Goal: Contribute content: Add original content to the website for others to see

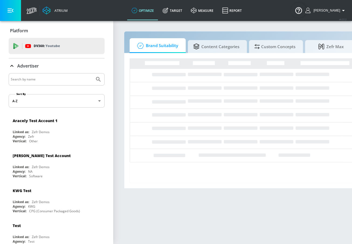
click at [12, 11] on icon "button" at bounding box center [11, 11] width 6 height 6
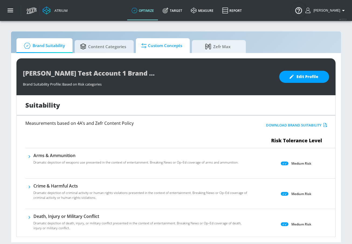
click at [158, 48] on span "Custom Concepts" at bounding box center [161, 45] width 41 height 13
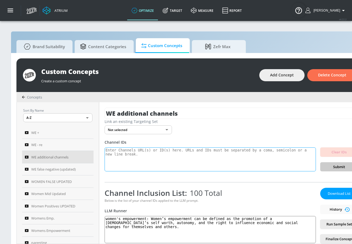
click at [134, 158] on textarea at bounding box center [210, 160] width 211 height 24
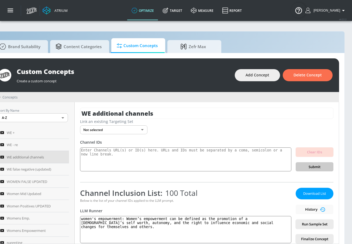
click at [255, 68] on div "Custom Concepts Create a custom concept Add Concept Delete Concept" at bounding box center [165, 75] width 347 height 34
click at [249, 79] on button "Add Concept" at bounding box center [257, 75] width 45 height 12
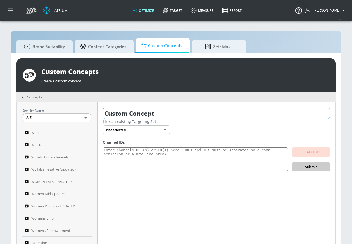
click at [128, 110] on input "Custom Concept" at bounding box center [216, 113] width 227 height 11
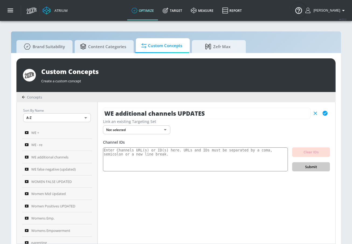
type input "WE additional channels UPDATES"
click at [325, 112] on icon "button" at bounding box center [324, 113] width 5 height 5
click at [192, 155] on textarea at bounding box center [195, 160] width 185 height 24
paste textarea "UCIC0KVjD4uo1QNUxFyh1k7w UCTgbVVMmtOpzPZNpuAdxqEw UCs-tnod37eEk_8us-BvWErA UCjD…"
type textarea "UCIC0KVjD4uo1QNUxFyh1k7w UCTgbVVMmtOpzPZNpuAdxqEw UCs-tnod37eEk_8us-BvWErA UCjD…"
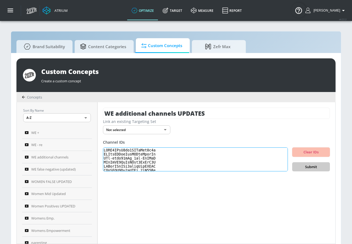
scroll to position [182, 0]
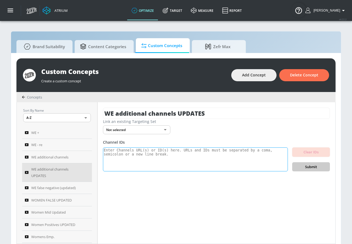
click at [224, 159] on textarea at bounding box center [195, 160] width 185 height 24
paste textarea "UCIC0KVjD4uo1QNUxFyh1k7w UCTgbVVMmtOpzPZNpuAdxqEw UCs-tnod37eEk_8us-BvWErA UCjD…"
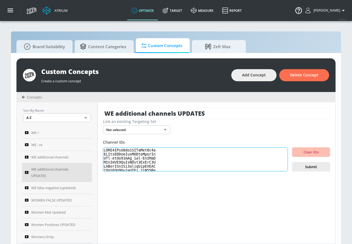
scroll to position [182, 0]
type textarea "UCIC0KVjD4uo1QNUxFyh1k7w UCTgbVVMmtOpzPZNpuAdxqEw UCs-tnod37eEk_8us-BvWErA UCjD…"
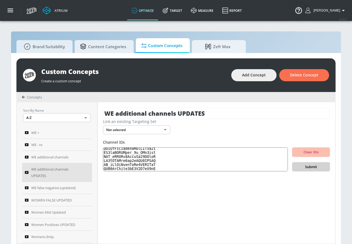
click at [312, 167] on span "Submit" at bounding box center [310, 167] width 29 height 6
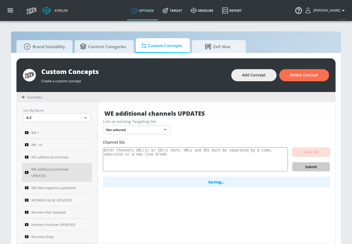
scroll to position [0, 0]
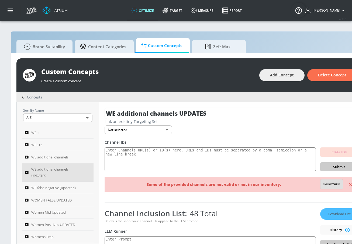
click at [336, 186] on span "Show them" at bounding box center [331, 184] width 17 height 5
type textarea "Invalid channels: UCCslovDEf9sJ-mRRs5_ybhw"
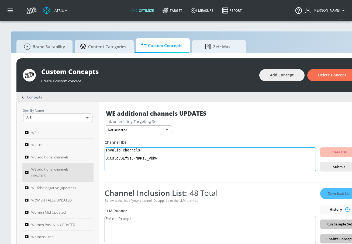
drag, startPoint x: 176, startPoint y: 164, endPoint x: 98, endPoint y: 147, distance: 79.7
click at [98, 147] on div "Sort By Name A-Z ASC ​ WE + WE - re WE additional channels WE additional channe…" at bounding box center [190, 173] width 346 height 142
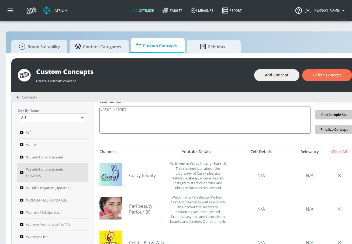
scroll to position [107, 0]
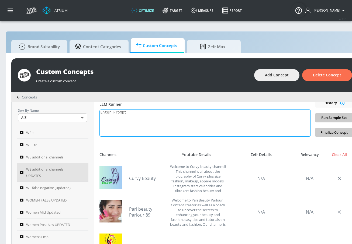
click at [138, 128] on textarea at bounding box center [204, 123] width 211 height 27
paste textarea "Women’s empowerment can be defined as the promotion of a female’s self worth, a…"
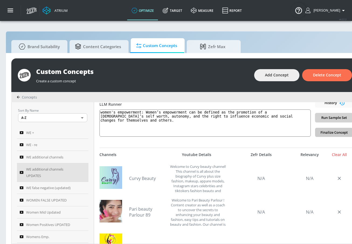
click at [321, 120] on span "Run Sample Set" at bounding box center [333, 118] width 29 height 6
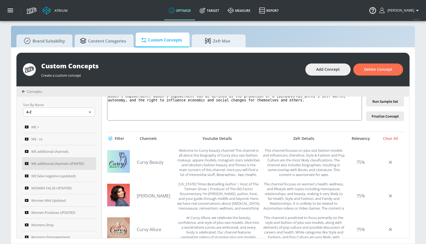
scroll to position [0, 0]
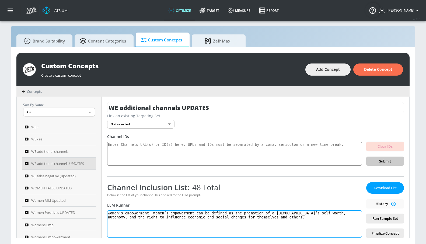
click at [137, 212] on textarea "women's empowerment: Women’s empowerment can be defined as the promotion of a f…" at bounding box center [234, 224] width 255 height 27
paste textarea "Women’s empowerment: Women’s empowerment can be defined as the process by which…"
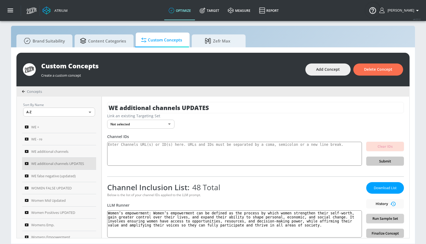
click at [351, 220] on span "Run Sample Set" at bounding box center [385, 219] width 29 height 6
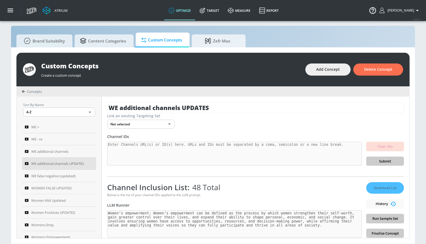
type textarea "Women’s empowerment: Women’s empowerment can be defined as the process by which…"
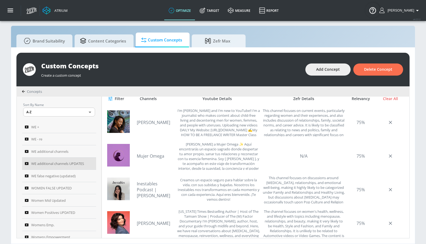
scroll to position [170, 0]
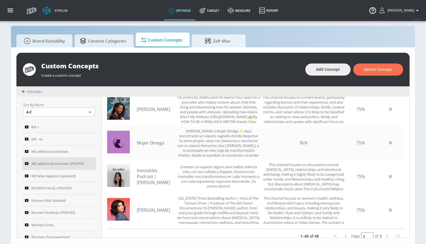
click at [154, 144] on link "Mujer Omega" at bounding box center [156, 143] width 38 height 6
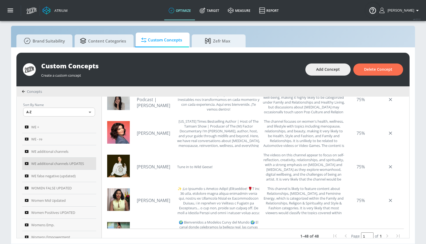
scroll to position [96, 0]
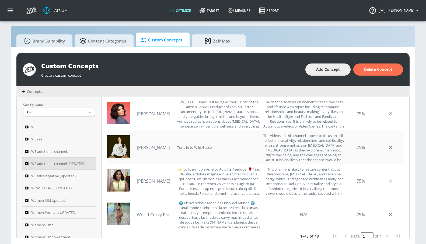
click at [152, 148] on link "Anna Howard" at bounding box center [156, 148] width 38 height 6
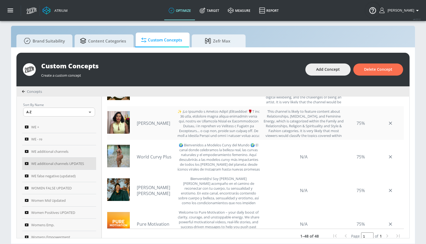
scroll to position [161, 0]
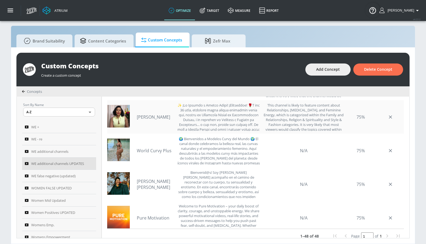
click at [147, 116] on link "Leidy Estefhany" at bounding box center [156, 117] width 38 height 6
click at [157, 151] on link "World Curvy Plus" at bounding box center [156, 151] width 38 height 6
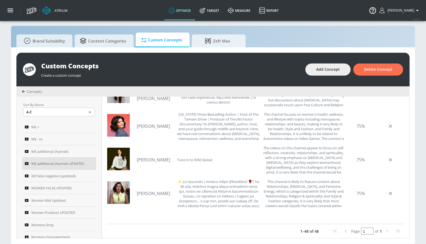
scroll to position [0, 0]
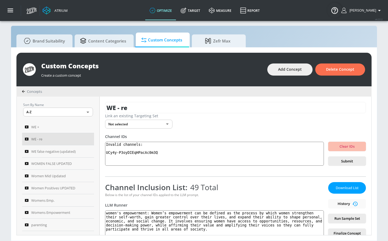
scroll to position [1, 0]
